Goal: Entertainment & Leisure: Browse casually

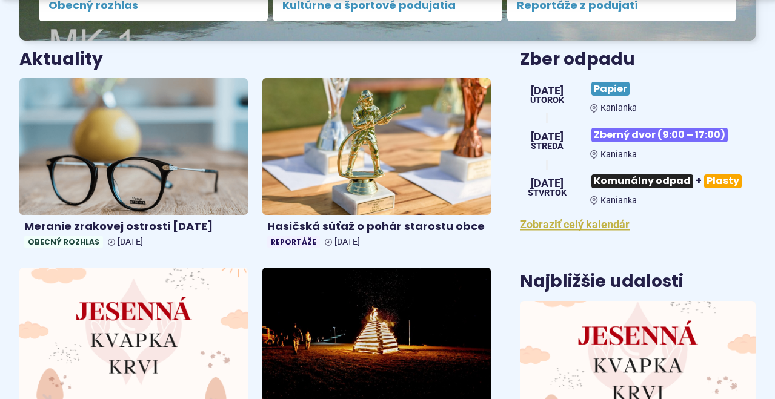
scroll to position [464, 0]
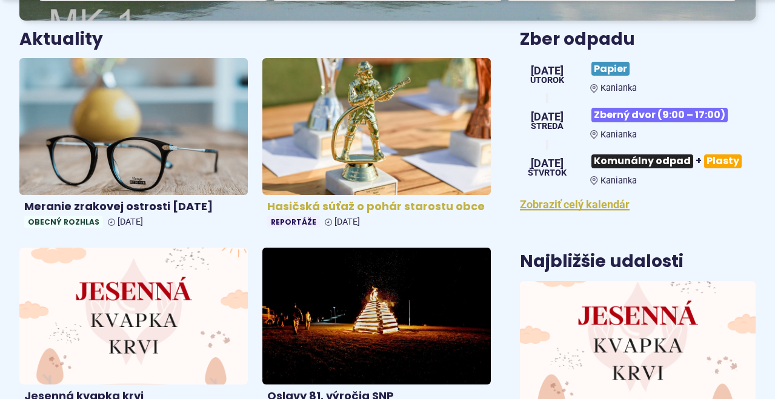
click at [351, 125] on img at bounding box center [376, 126] width 263 height 157
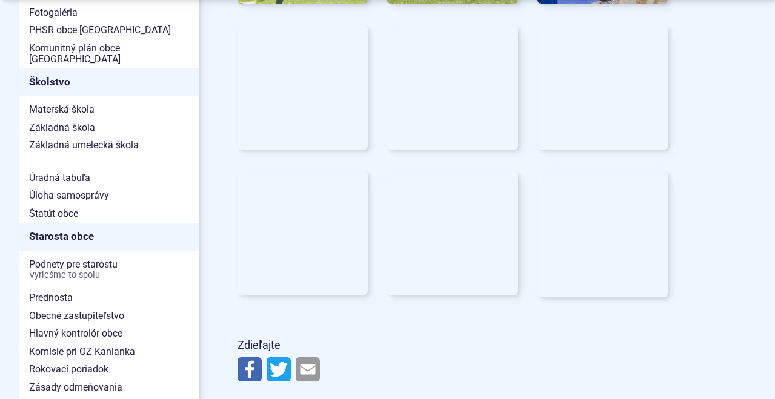
scroll to position [662, 0]
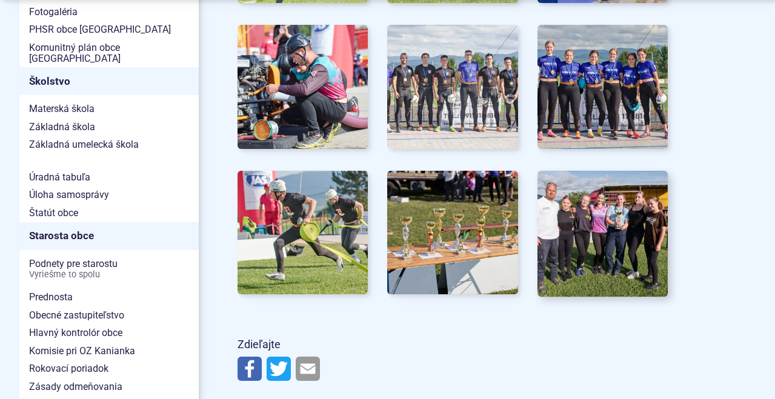
click at [599, 203] on img at bounding box center [603, 233] width 144 height 136
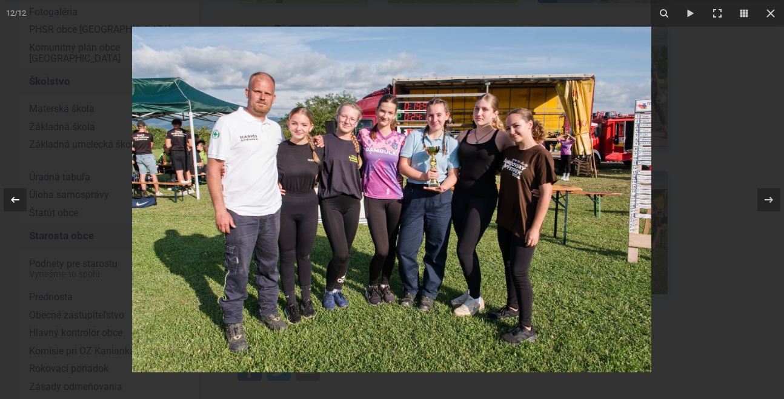
click at [17, 193] on icon at bounding box center [15, 200] width 15 height 15
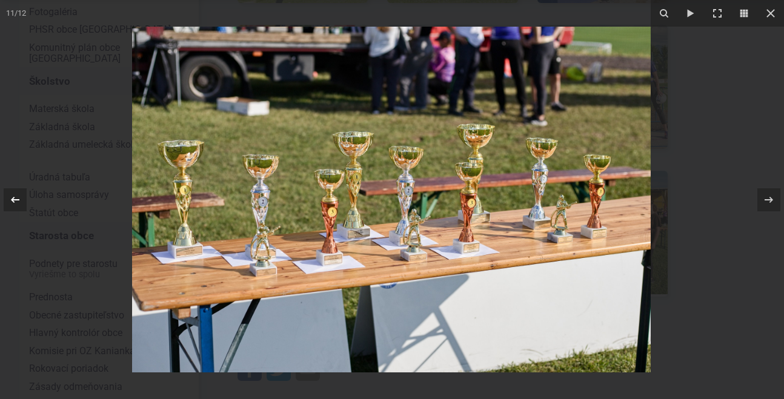
click at [17, 193] on icon at bounding box center [15, 200] width 15 height 15
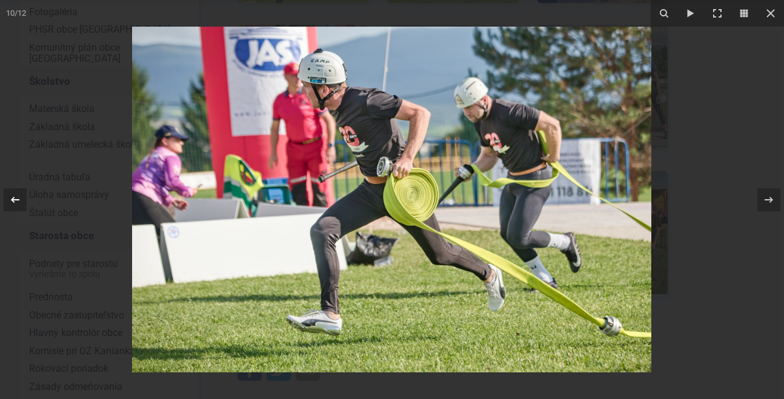
click at [17, 193] on icon at bounding box center [15, 200] width 15 height 15
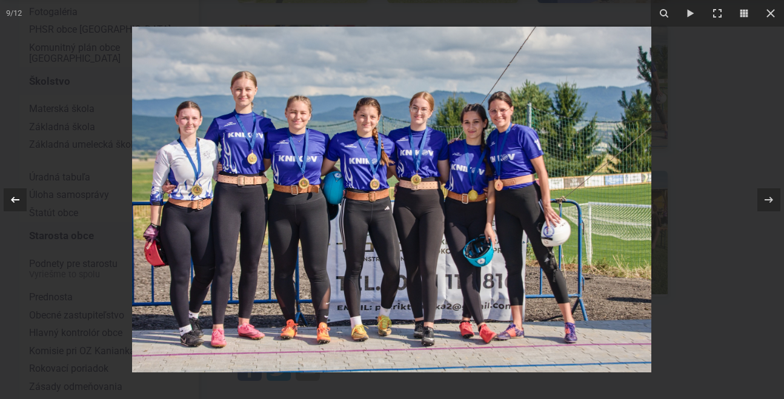
click at [17, 193] on div "9 / 12" at bounding box center [392, 199] width 784 height 399
click at [16, 198] on icon at bounding box center [15, 200] width 15 height 15
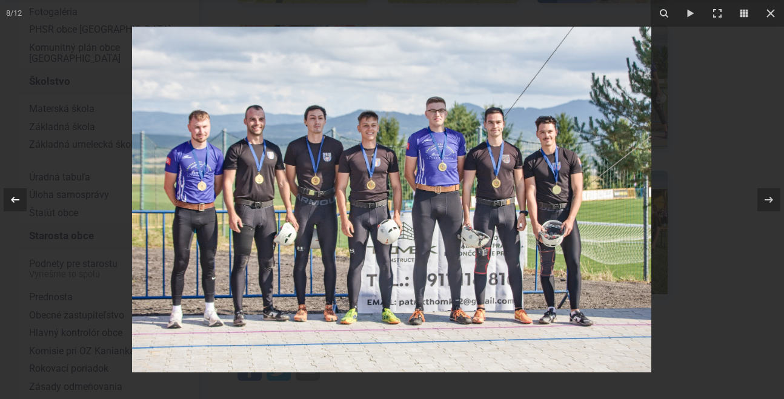
click at [16, 198] on div "8 / 12" at bounding box center [392, 199] width 784 height 399
click at [16, 198] on icon at bounding box center [15, 200] width 15 height 15
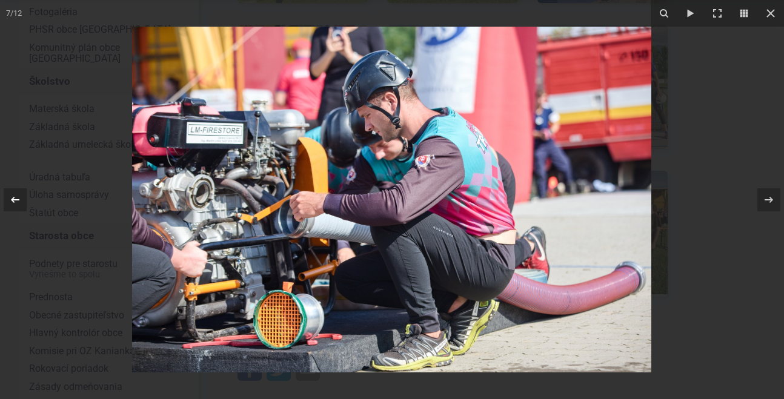
click at [16, 198] on icon at bounding box center [15, 200] width 15 height 15
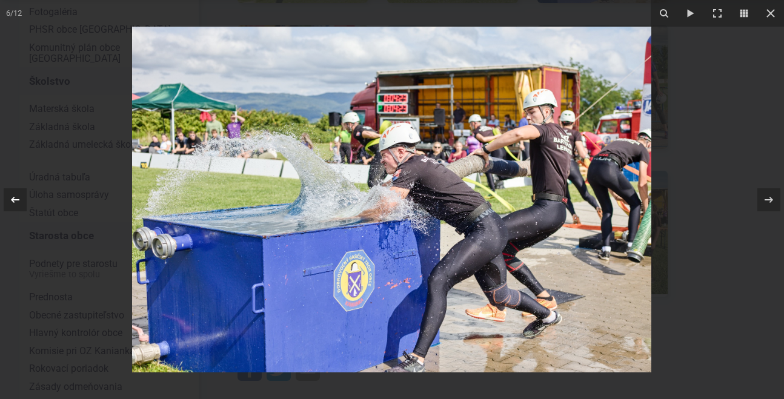
click at [16, 198] on icon at bounding box center [15, 200] width 15 height 15
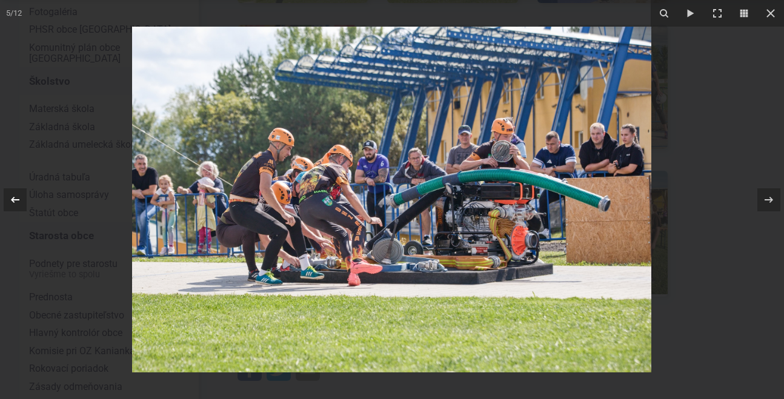
click at [16, 198] on icon at bounding box center [15, 200] width 15 height 15
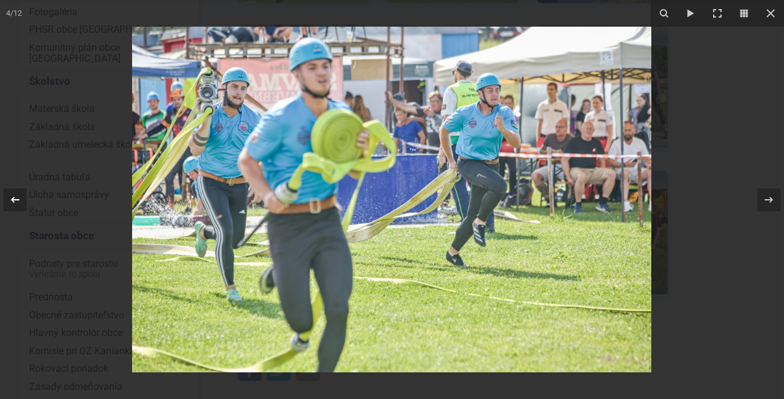
click at [16, 198] on icon at bounding box center [15, 200] width 15 height 15
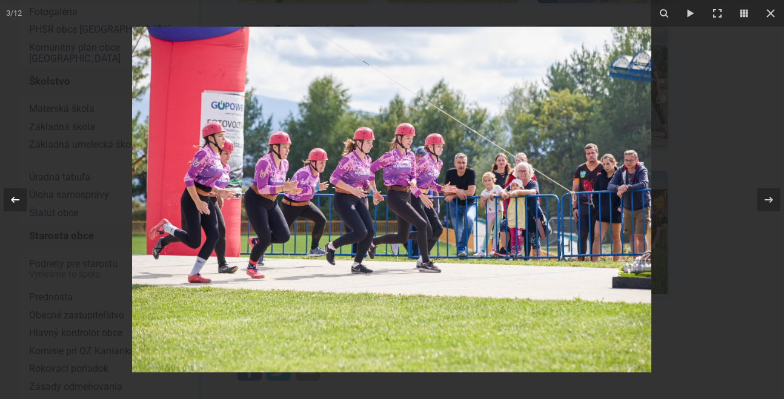
click at [16, 198] on icon at bounding box center [15, 200] width 15 height 15
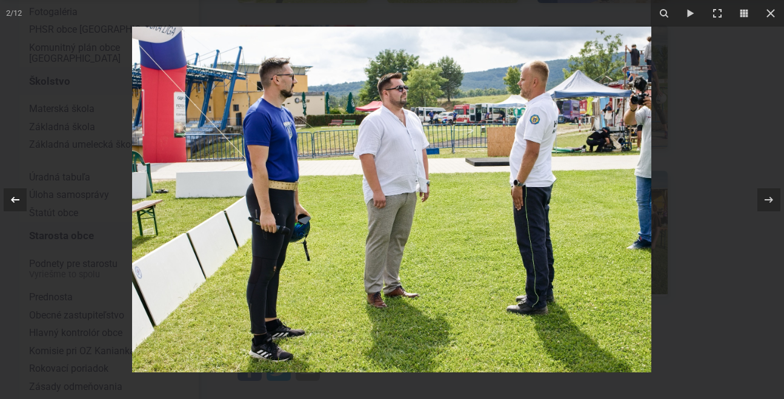
click at [16, 198] on div "2 / 12" at bounding box center [392, 199] width 784 height 399
click at [16, 198] on icon at bounding box center [15, 200] width 15 height 15
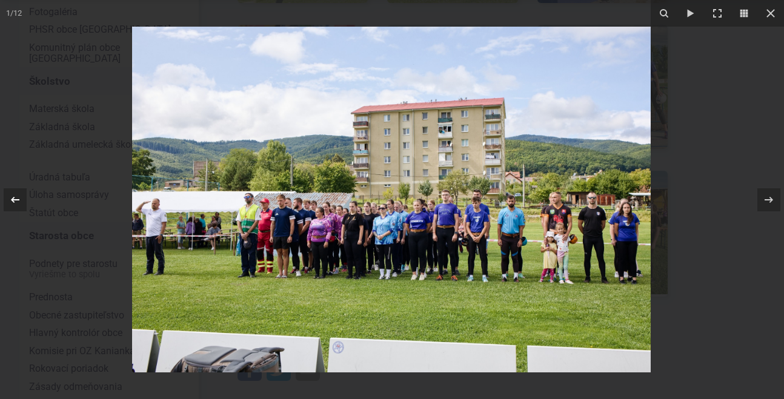
click at [16, 198] on icon at bounding box center [15, 200] width 15 height 15
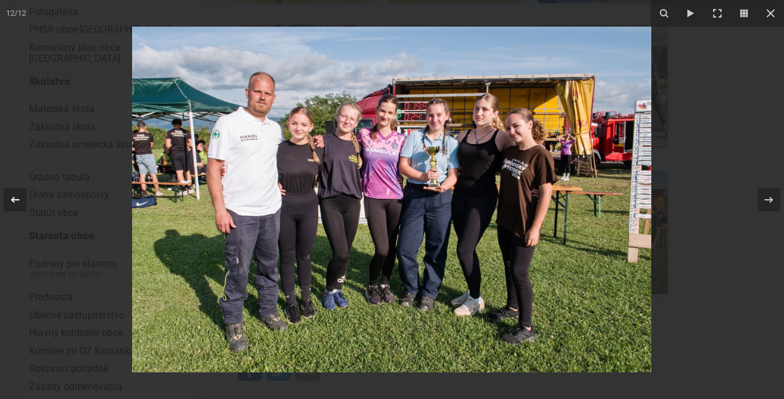
click at [16, 198] on icon at bounding box center [15, 200] width 15 height 15
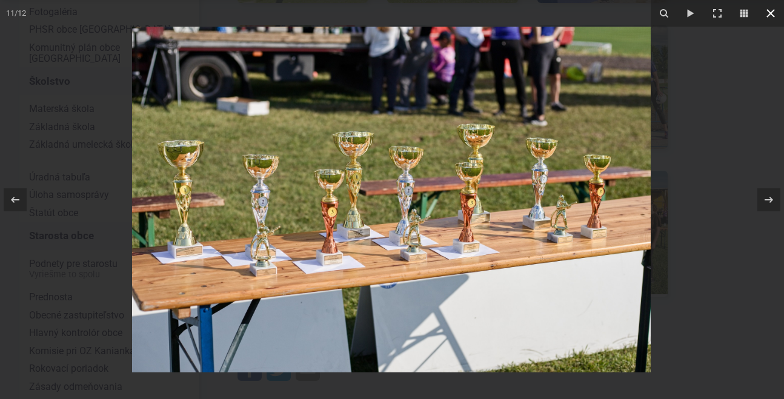
click at [768, 11] on icon at bounding box center [771, 13] width 8 height 8
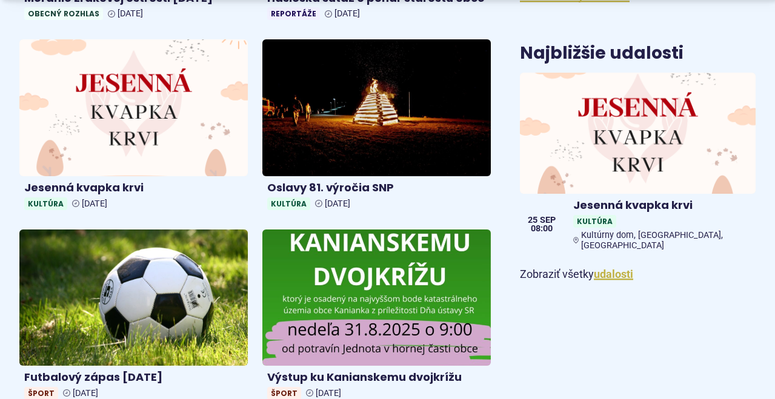
scroll to position [672, 0]
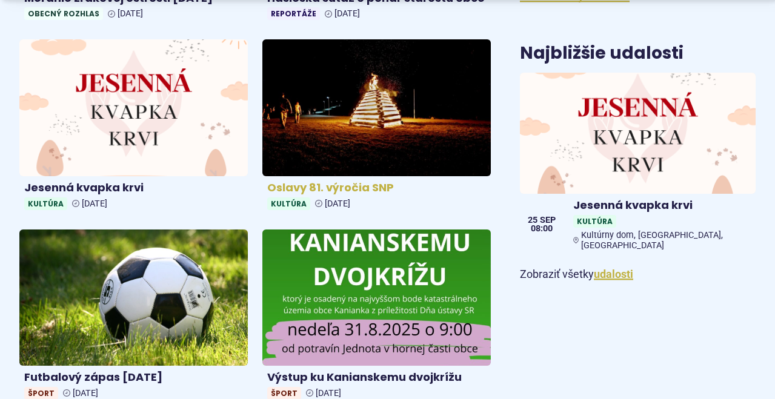
click at [426, 140] on img at bounding box center [376, 108] width 263 height 157
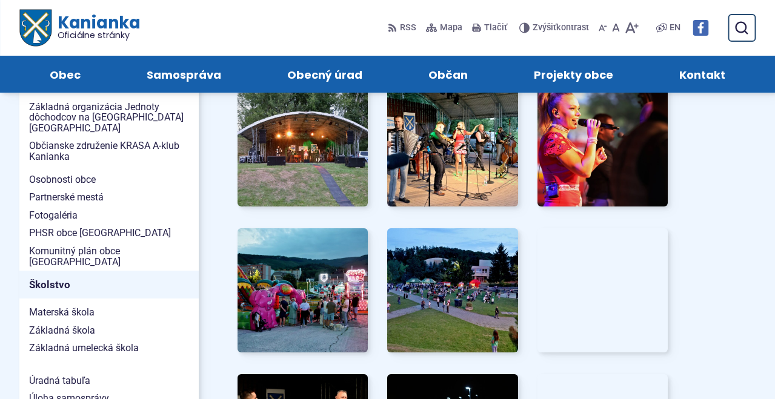
scroll to position [458, 0]
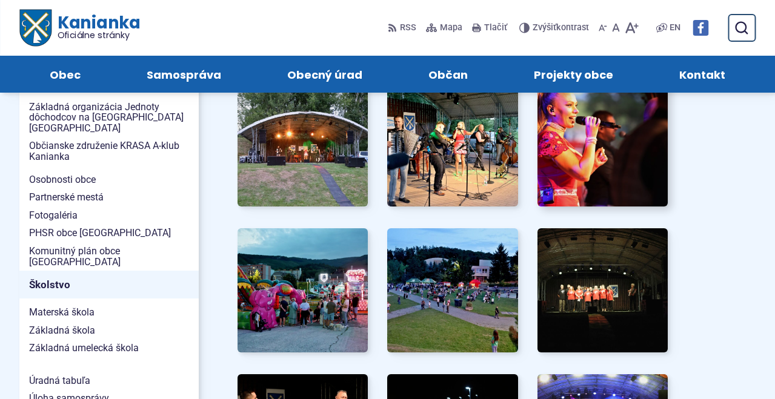
click at [565, 153] on img at bounding box center [603, 145] width 144 height 136
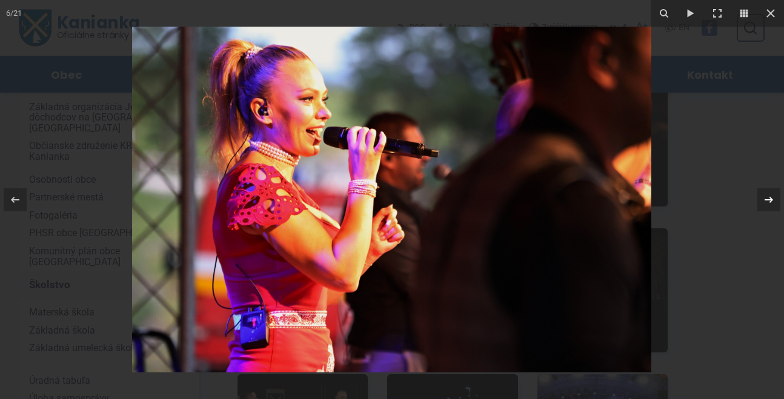
click at [770, 198] on icon at bounding box center [769, 200] width 15 height 15
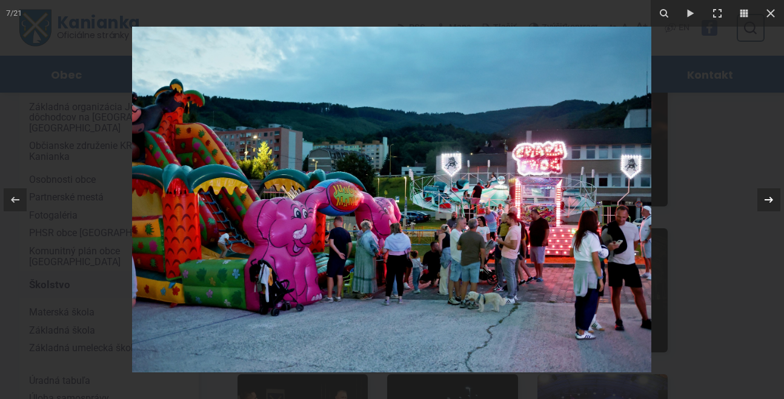
click at [770, 198] on icon at bounding box center [769, 200] width 15 height 15
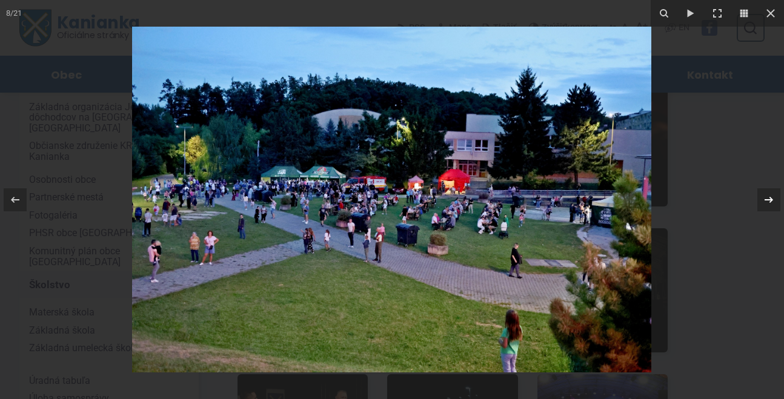
click at [770, 198] on icon at bounding box center [769, 200] width 15 height 15
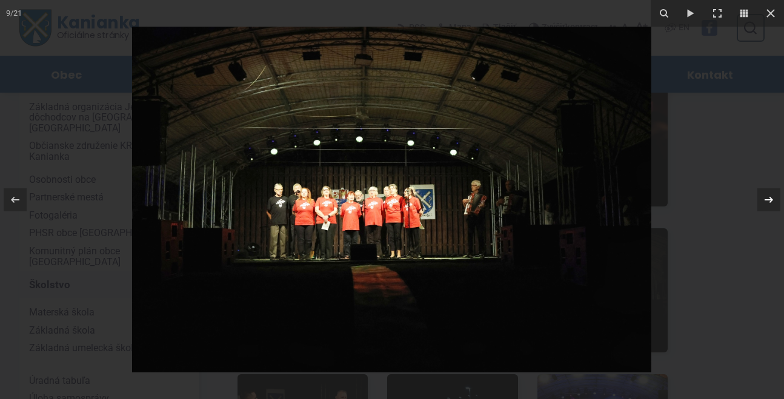
click at [770, 198] on icon at bounding box center [769, 200] width 15 height 15
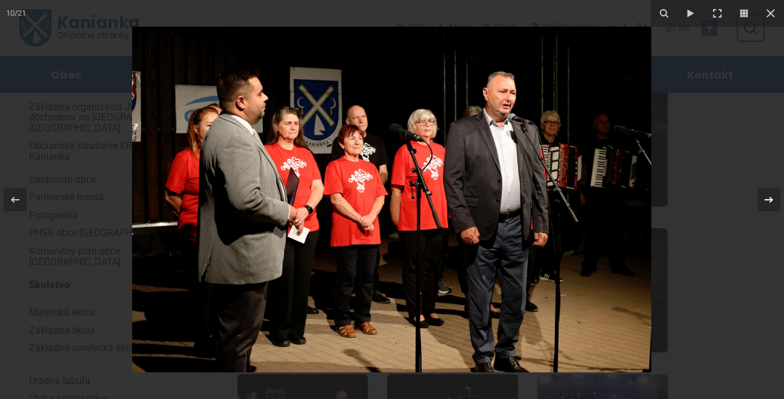
click at [770, 198] on icon at bounding box center [769, 200] width 15 height 15
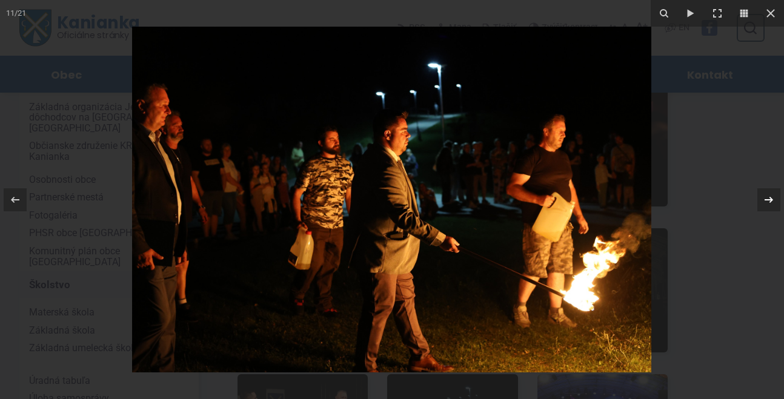
click at [770, 198] on icon at bounding box center [769, 200] width 15 height 15
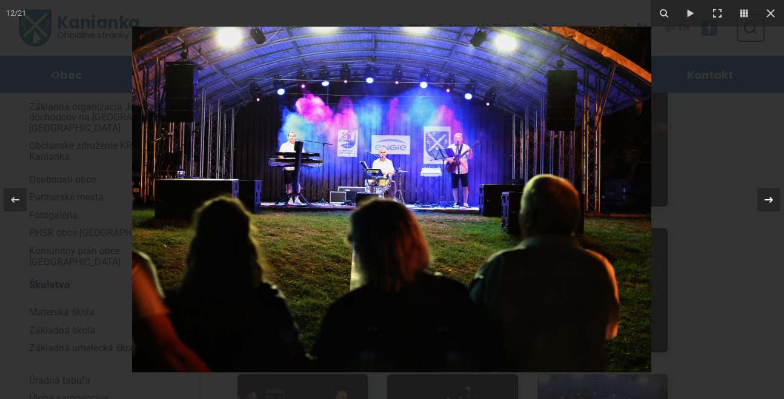
click at [770, 198] on icon at bounding box center [769, 200] width 15 height 15
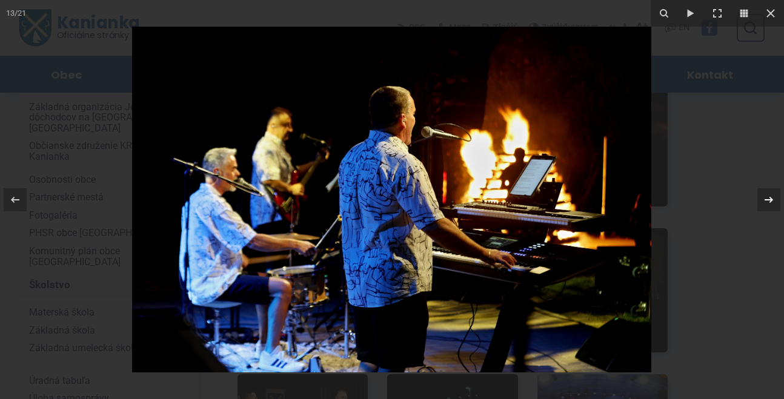
click at [770, 198] on div "13 / 21" at bounding box center [392, 199] width 784 height 399
click at [770, 198] on icon at bounding box center [769, 200] width 15 height 15
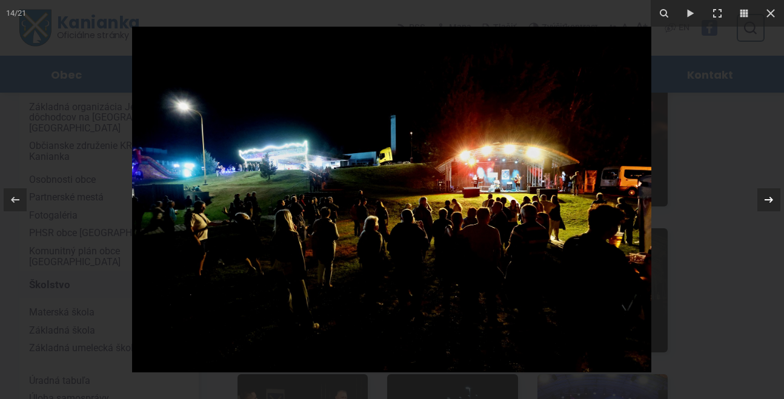
click at [770, 198] on icon at bounding box center [769, 200] width 15 height 15
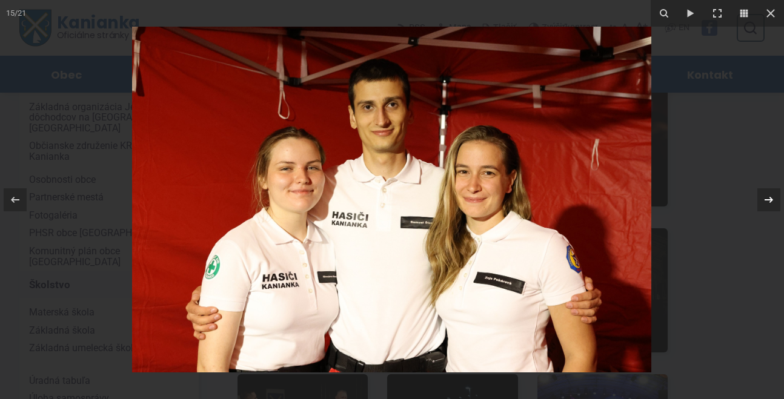
click at [770, 198] on icon at bounding box center [769, 200] width 15 height 15
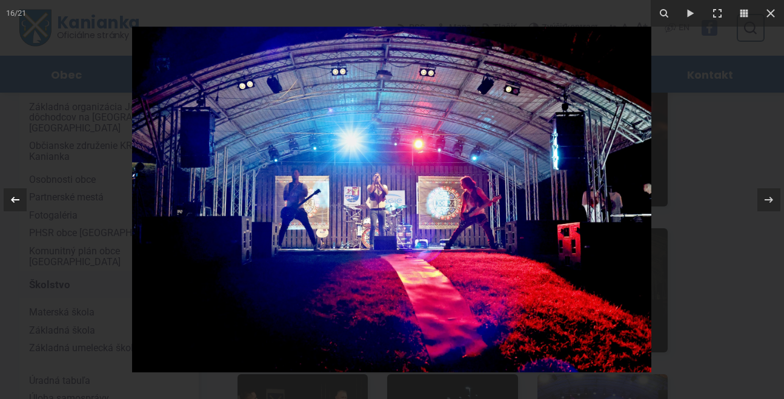
click at [19, 190] on div at bounding box center [15, 199] width 23 height 23
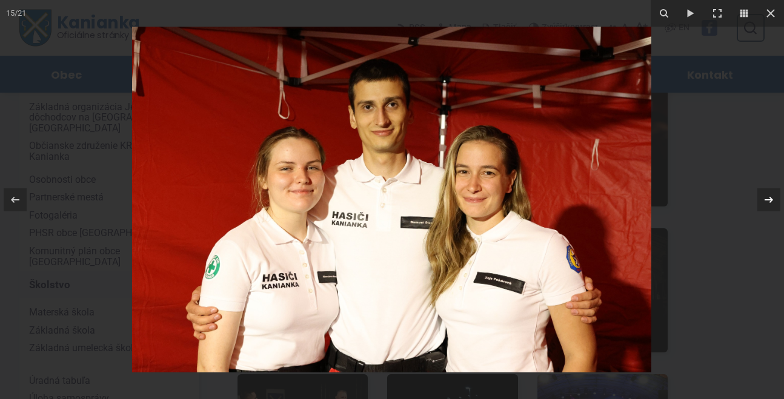
click at [770, 200] on icon at bounding box center [769, 199] width 8 height 6
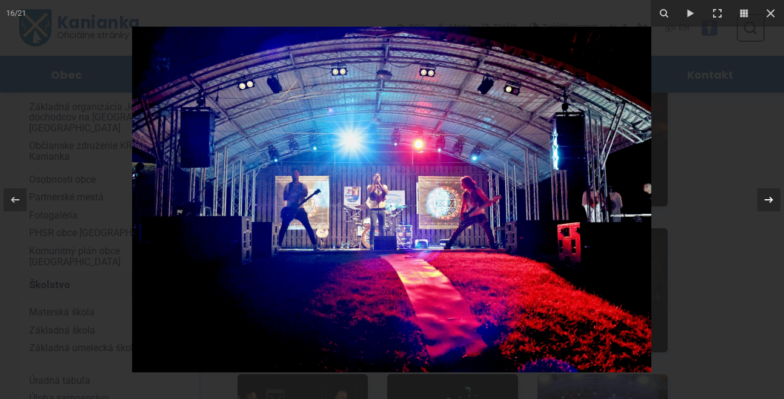
click at [770, 200] on icon at bounding box center [769, 199] width 8 height 6
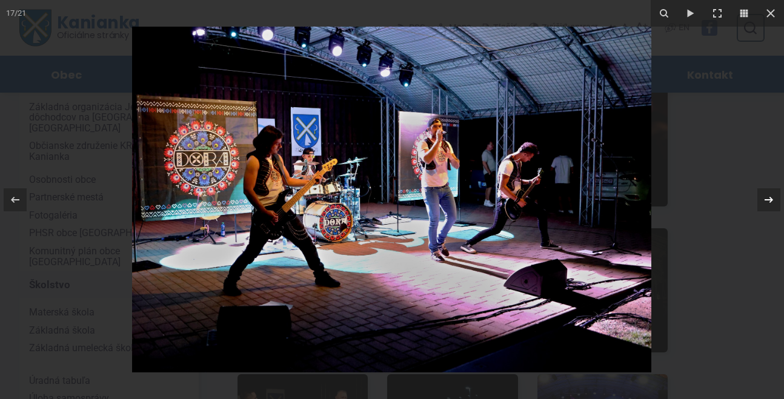
click at [770, 200] on div "17 / 21" at bounding box center [392, 199] width 784 height 399
click at [774, 9] on icon at bounding box center [771, 13] width 8 height 8
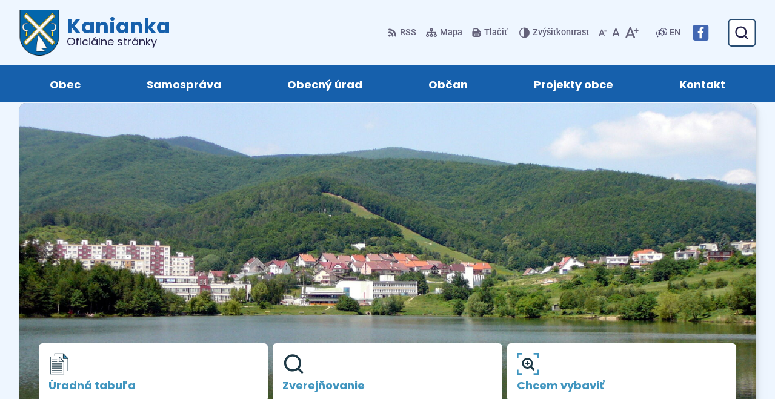
scroll to position [672, 0]
